Goal: Check status: Check status

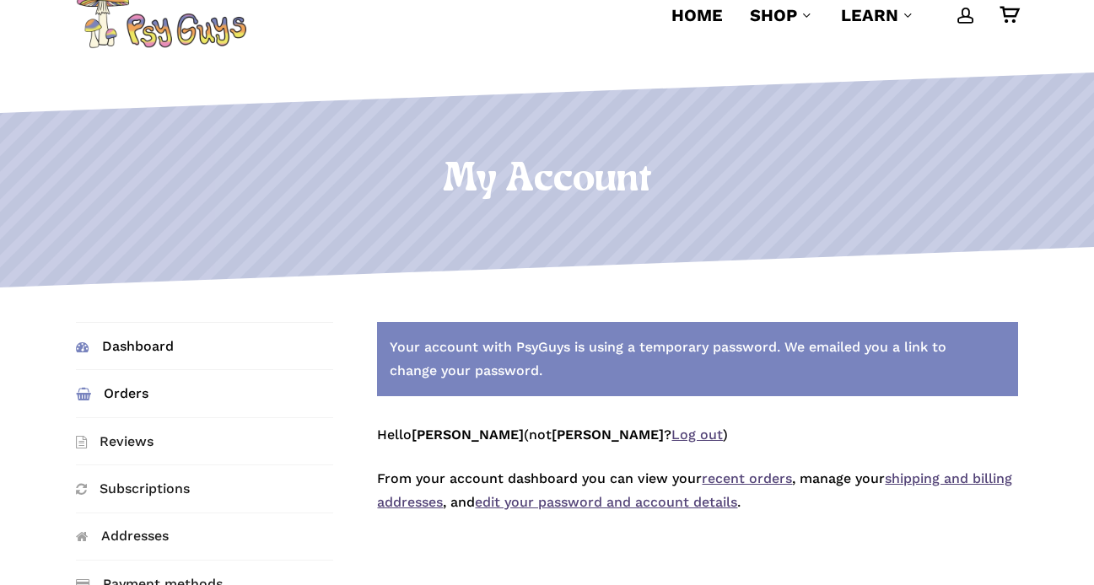
click at [113, 398] on link "Orders" at bounding box center [204, 393] width 257 height 46
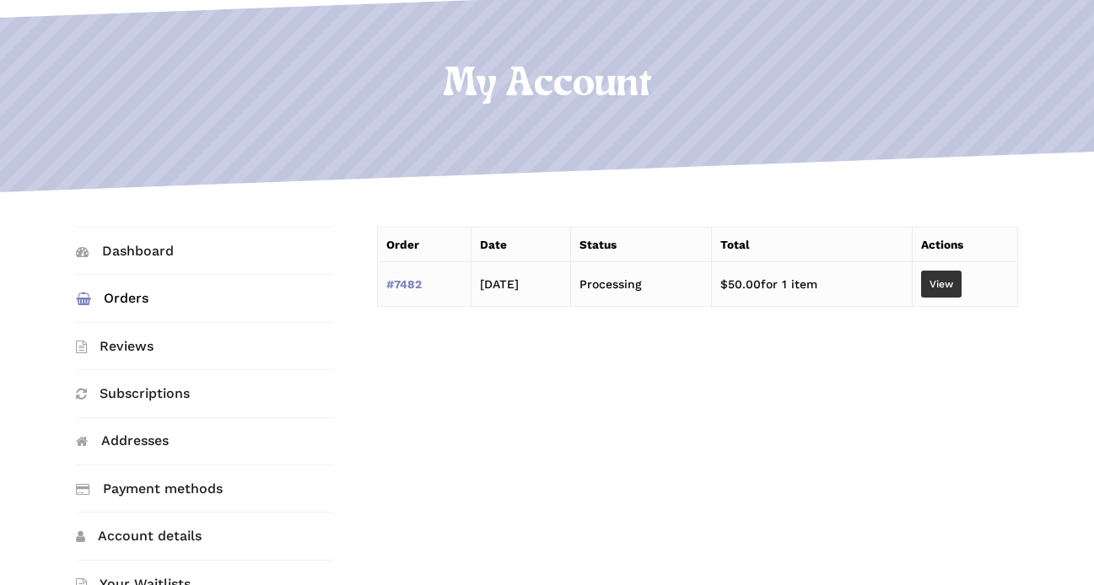
scroll to position [220, 0]
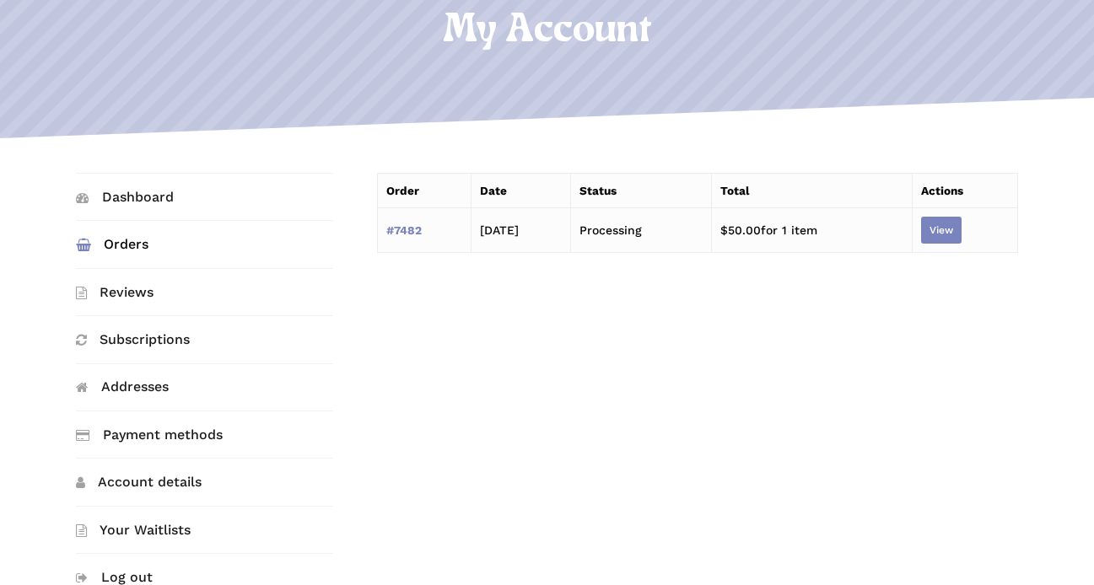
click at [957, 232] on link "View" at bounding box center [941, 230] width 40 height 27
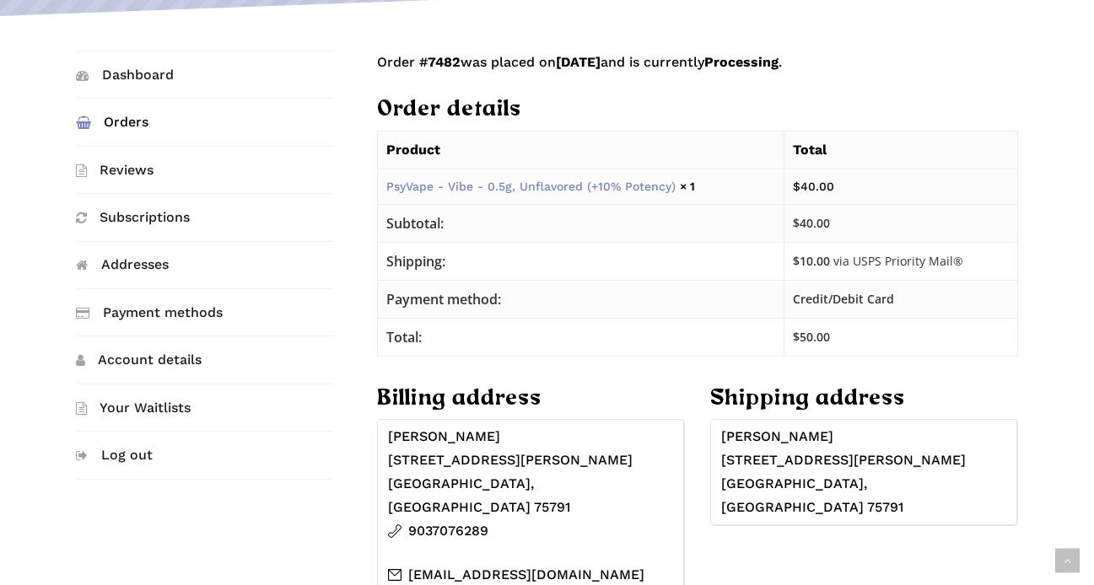
scroll to position [334, 0]
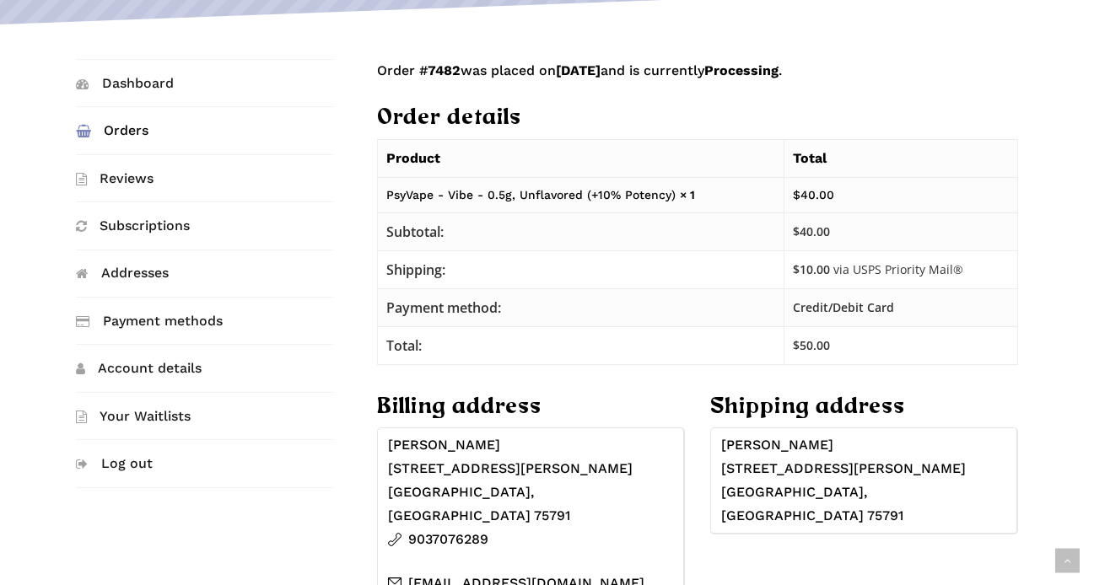
click at [591, 194] on link "PsyVape - Vibe - 0.5g, Unflavored (+10% Potency)" at bounding box center [530, 194] width 289 height 13
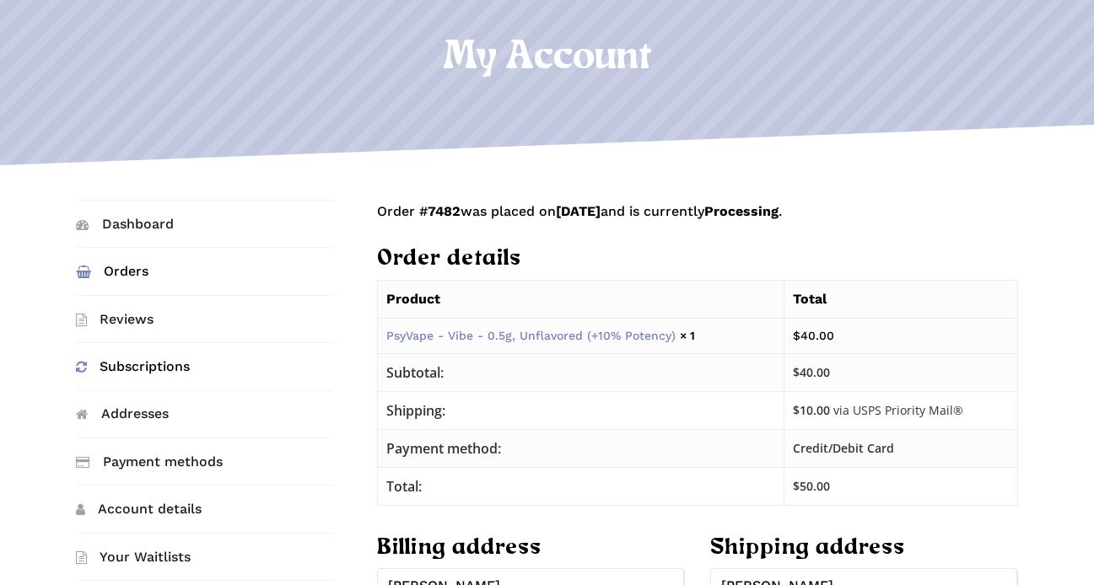
scroll to position [217, 0]
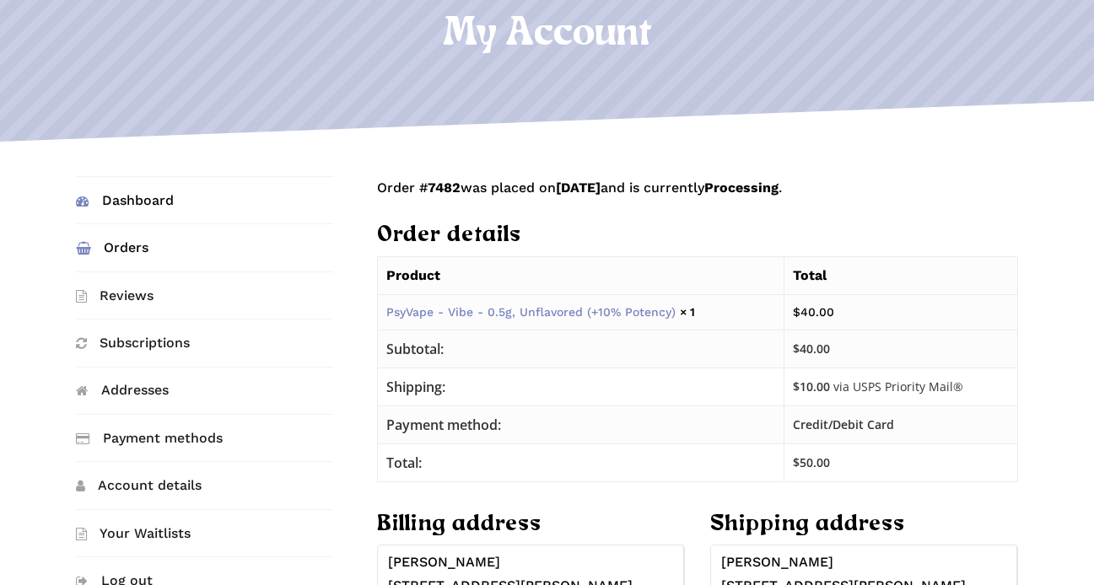
click at [140, 201] on link "Dashboard" at bounding box center [204, 200] width 257 height 46
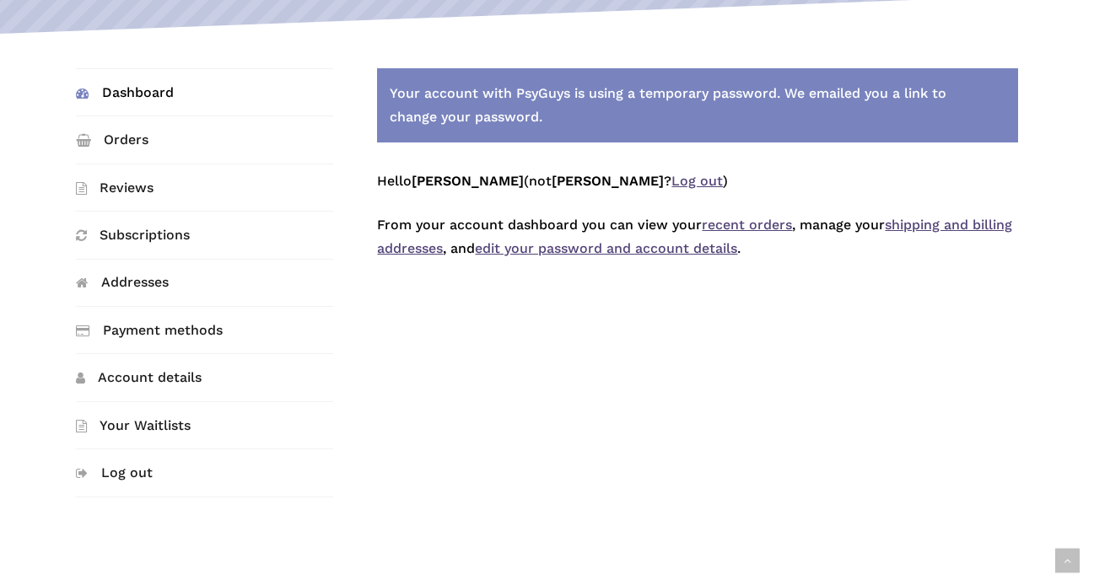
click at [759, 227] on link "recent orders" at bounding box center [747, 225] width 90 height 16
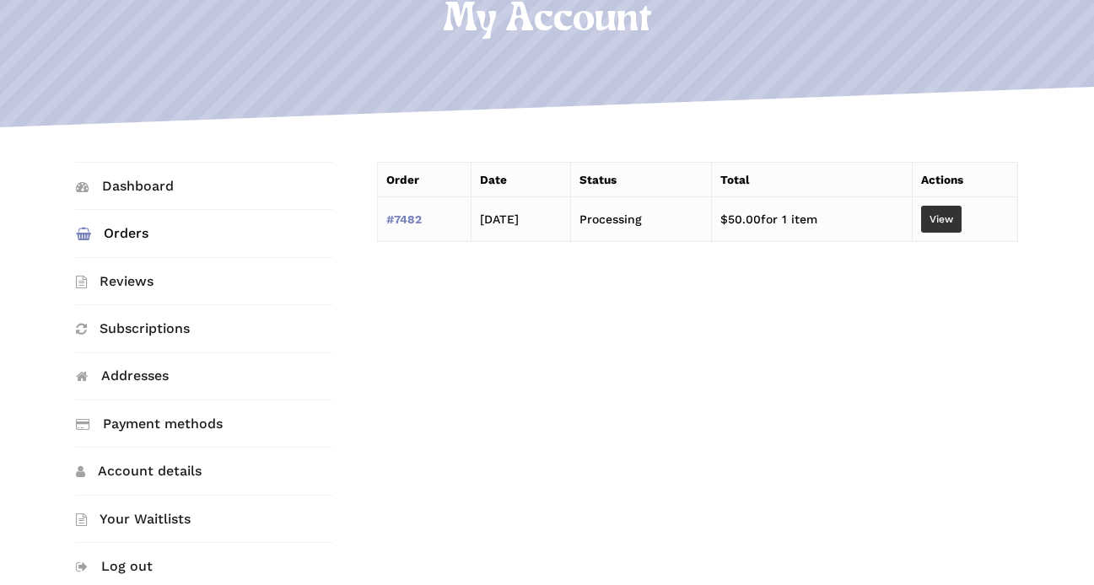
scroll to position [235, 0]
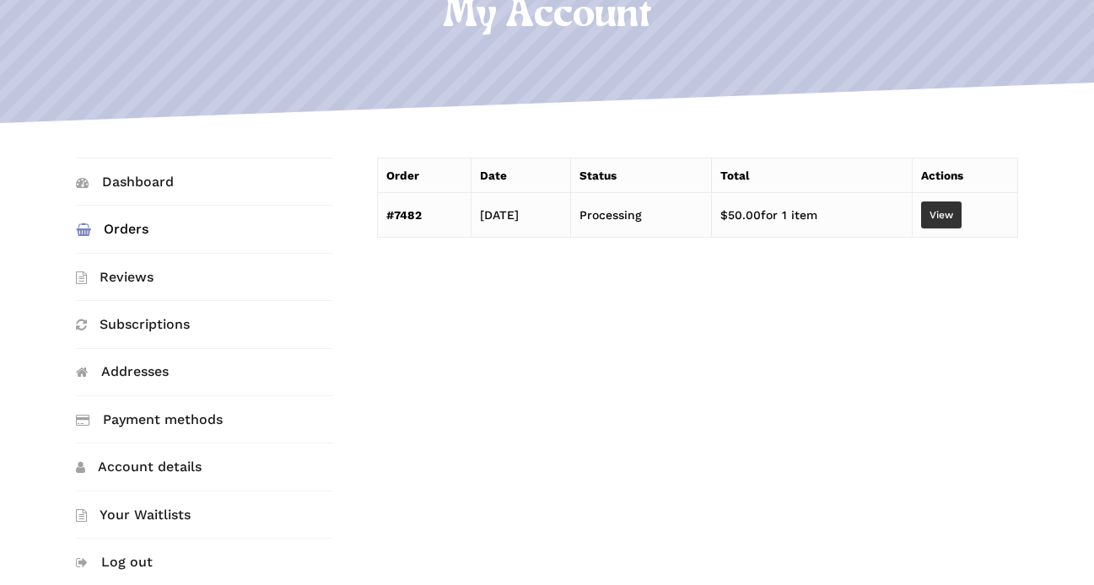
click at [410, 218] on link "#7482" at bounding box center [403, 214] width 35 height 13
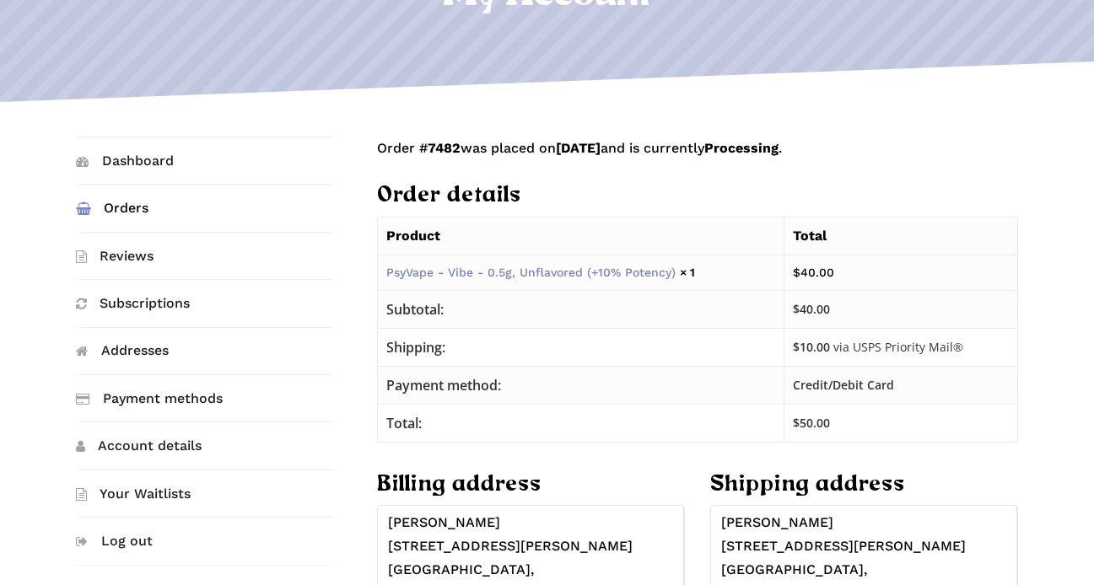
scroll to position [169, 0]
